Goal: Download file/media

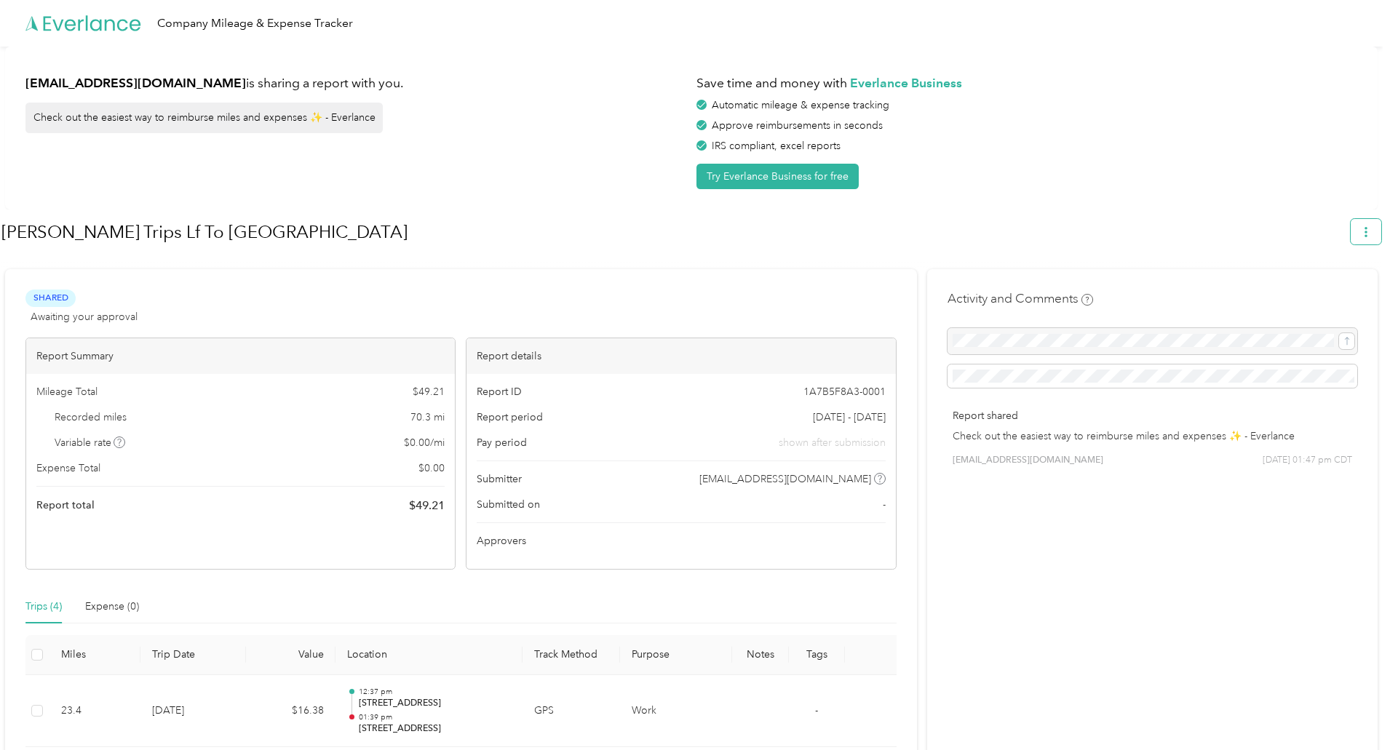
click at [1382, 237] on button "button" at bounding box center [1366, 231] width 31 height 25
click at [1334, 288] on li "Download" at bounding box center [1333, 300] width 100 height 25
click at [1334, 293] on span "Download" at bounding box center [1332, 300] width 48 height 15
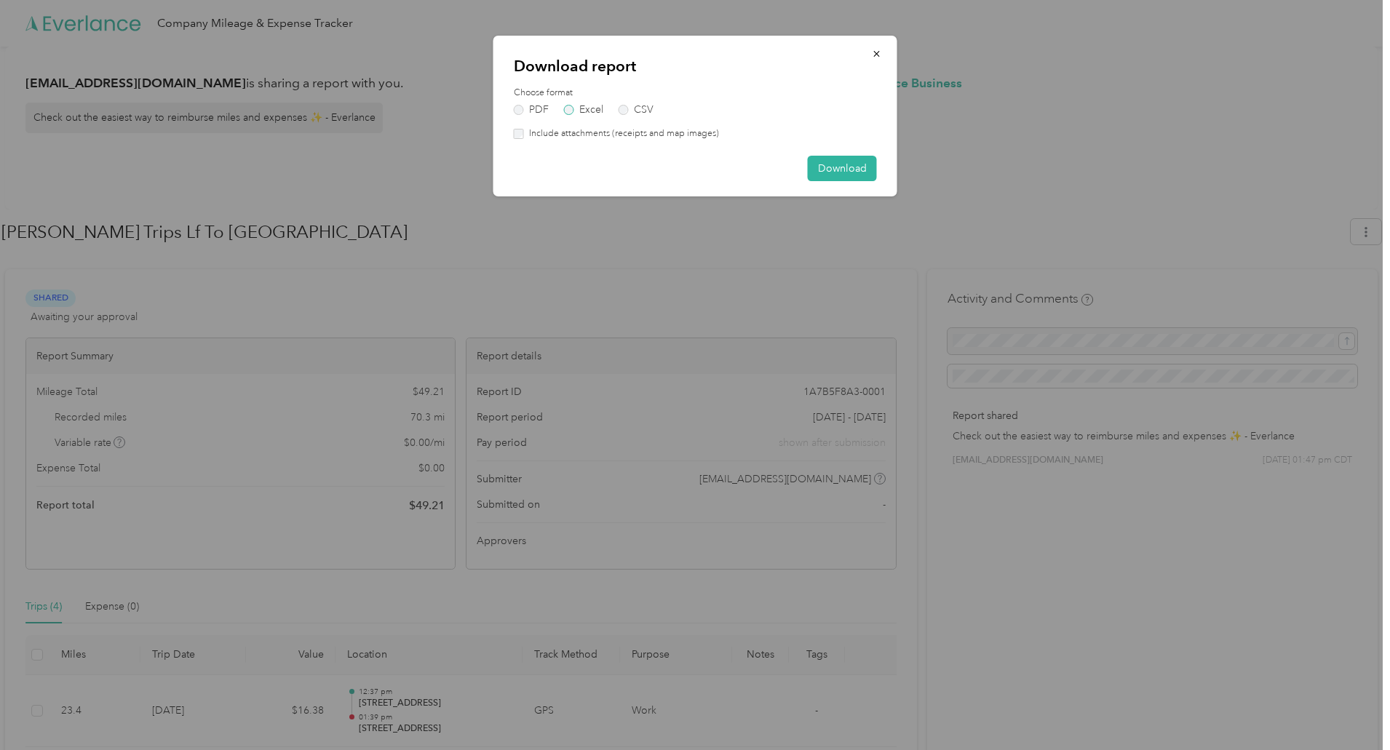
click at [584, 113] on label "Excel" at bounding box center [583, 110] width 39 height 10
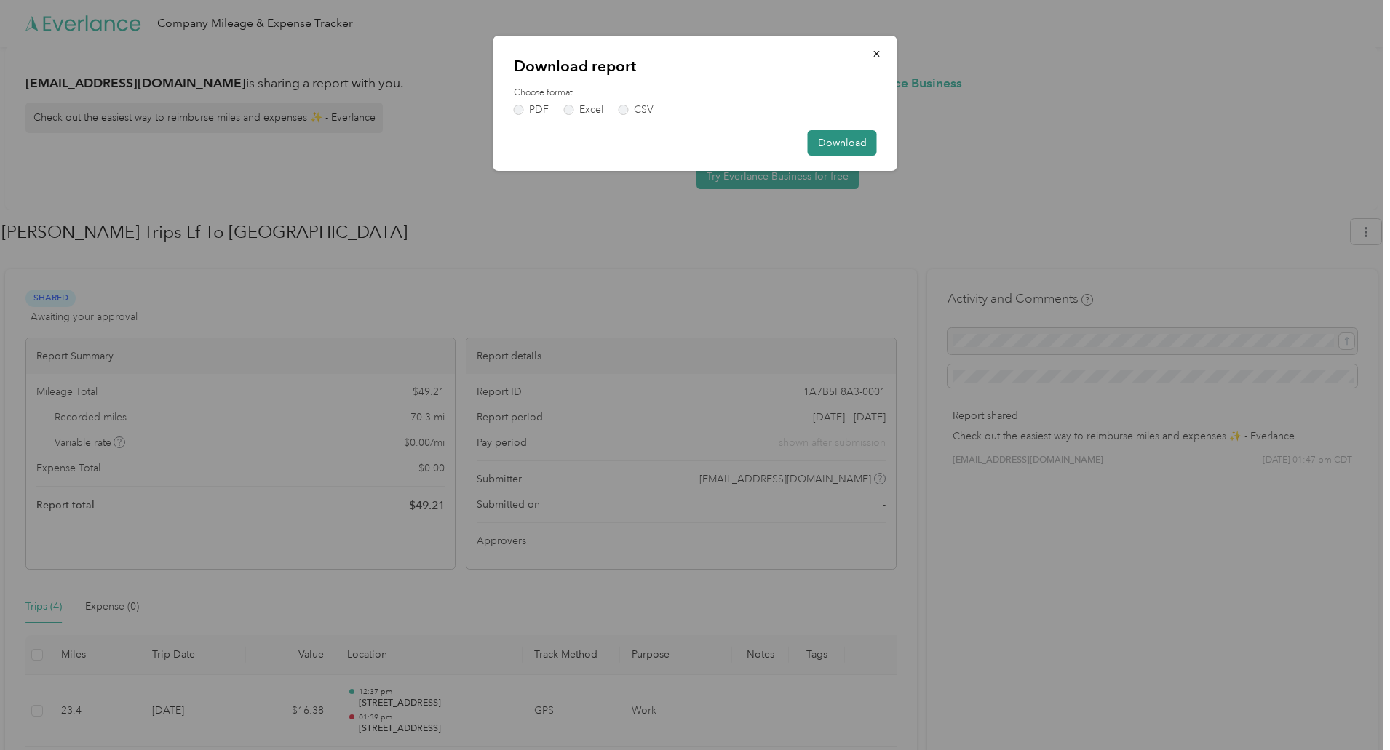
click at [837, 135] on button "Download" at bounding box center [842, 142] width 69 height 25
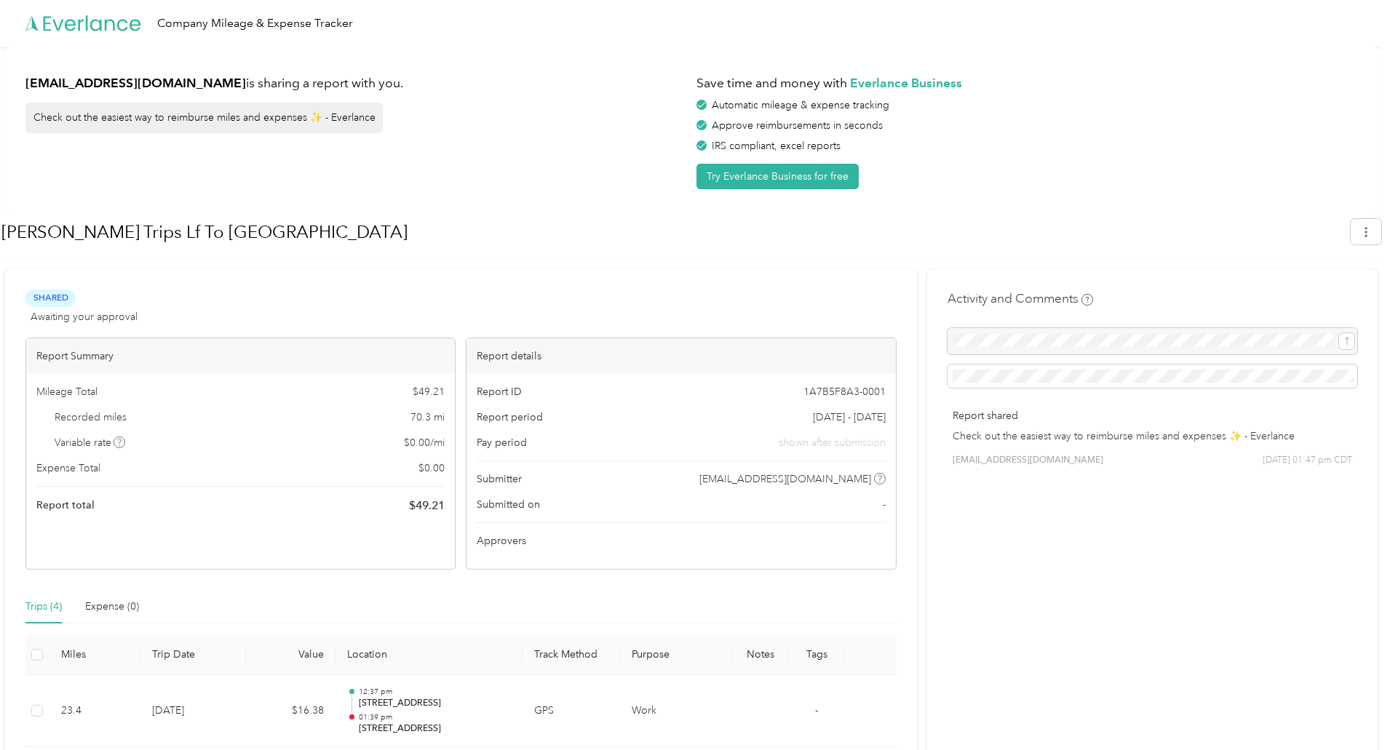
click at [623, 304] on div "Shared Awaiting your approval View activity & comments" at bounding box center [460, 307] width 871 height 35
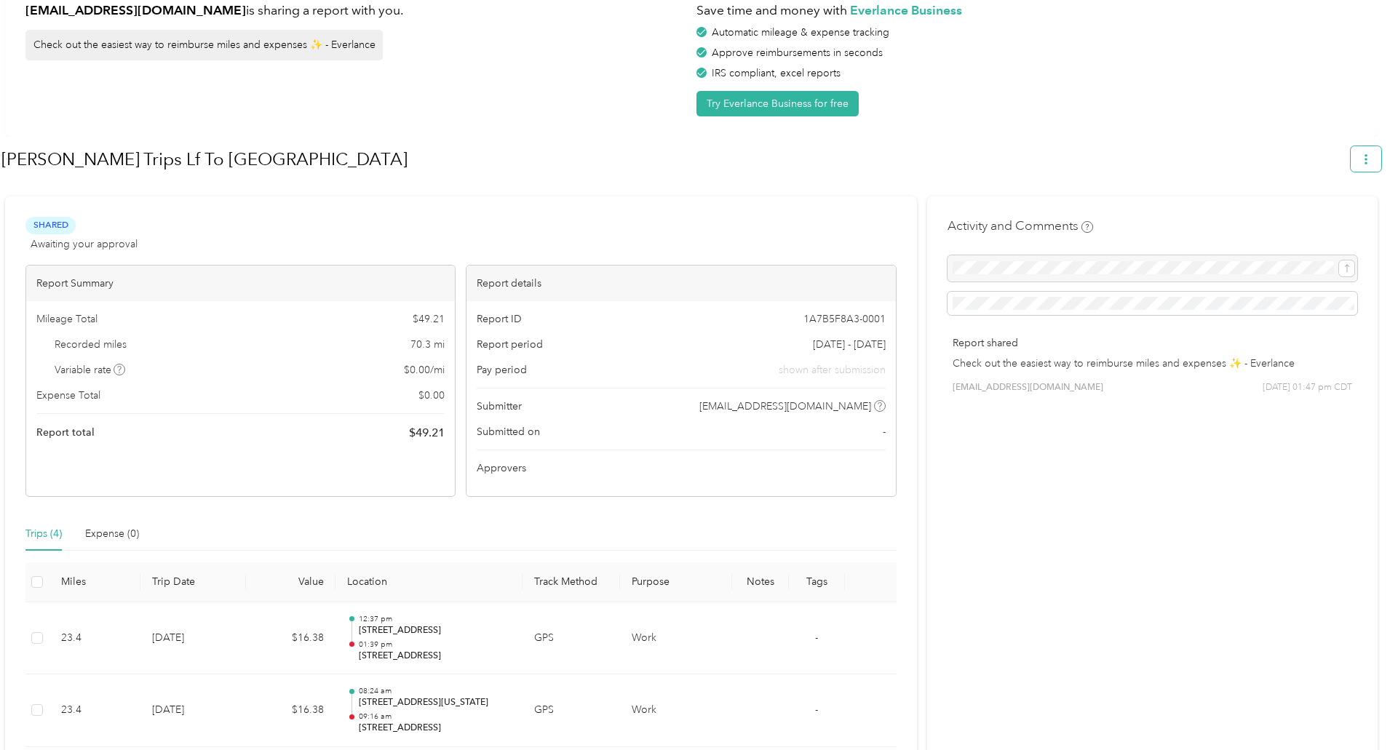
click at [1371, 162] on icon "button" at bounding box center [1366, 159] width 10 height 10
click at [1326, 221] on span "Download" at bounding box center [1332, 228] width 48 height 15
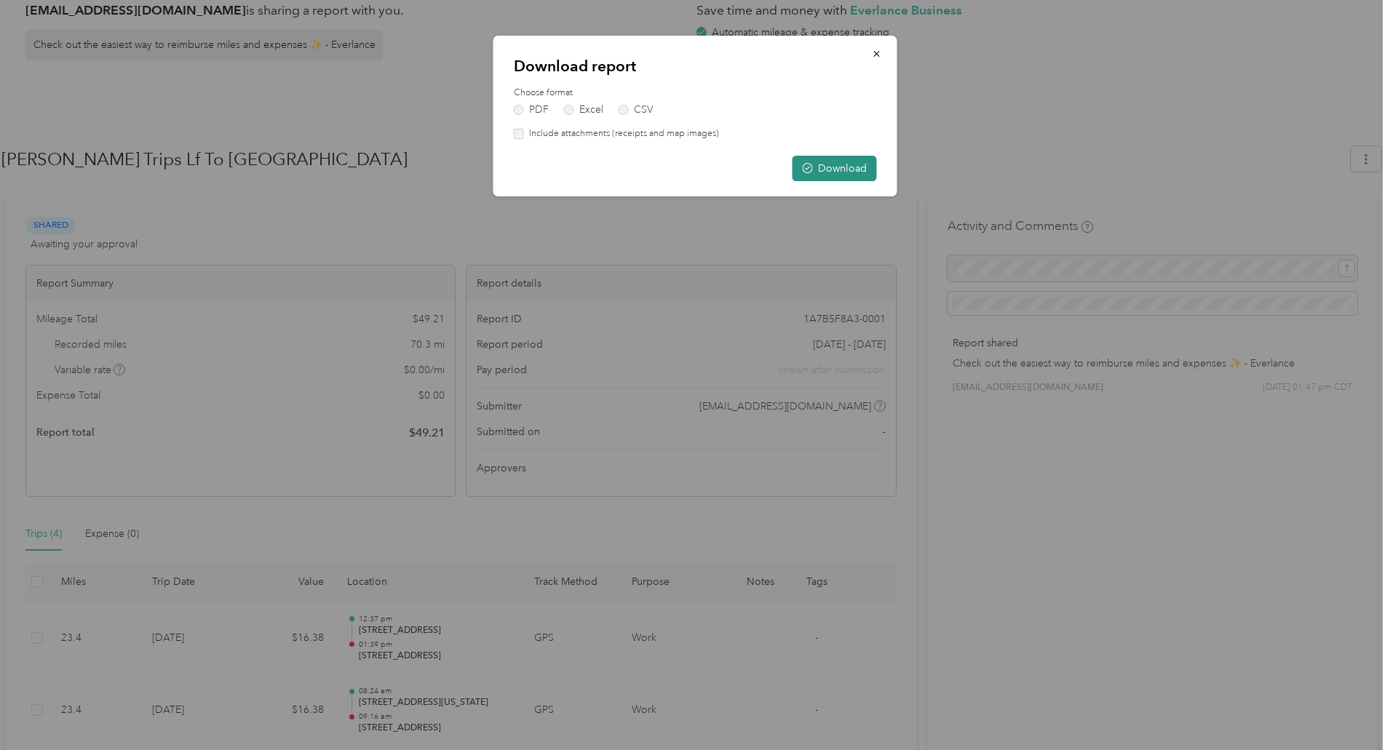
click at [831, 166] on button "Download" at bounding box center [835, 168] width 84 height 25
